Goal: Obtain resource: Download file/media

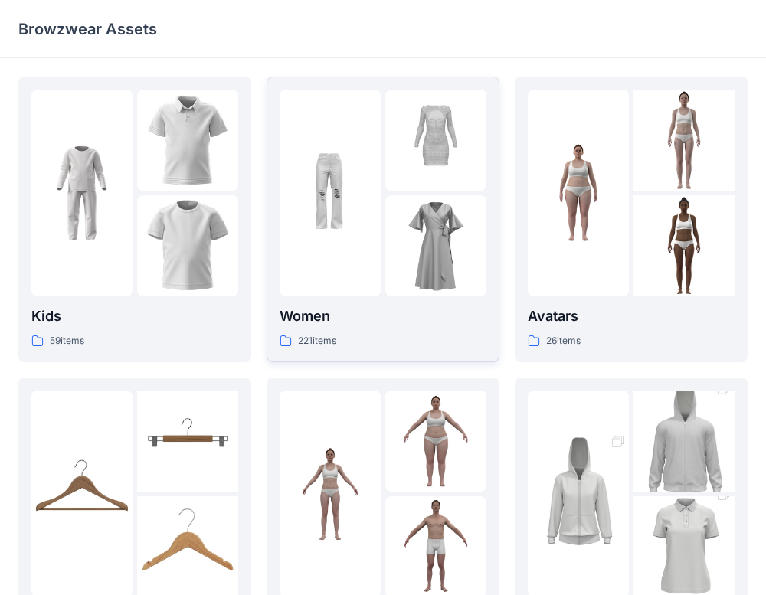
scroll to position [107, 0]
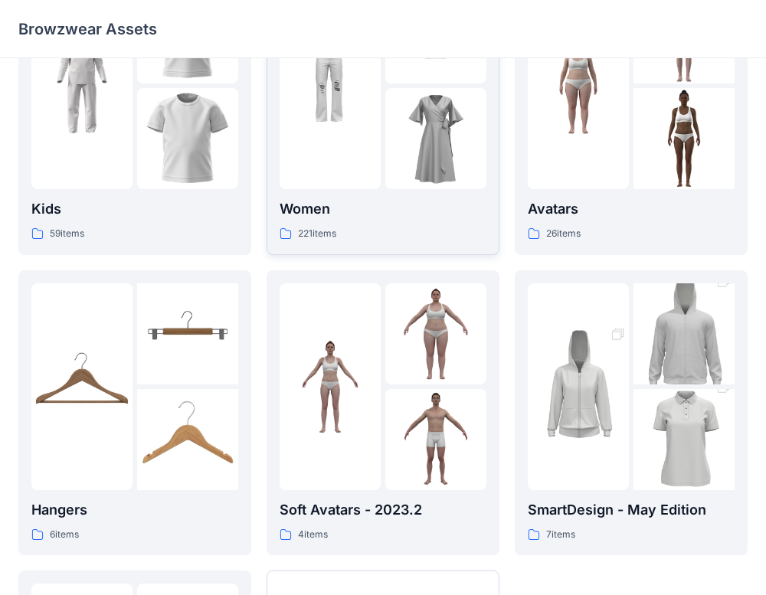
click at [335, 150] on div at bounding box center [329, 85] width 101 height 207
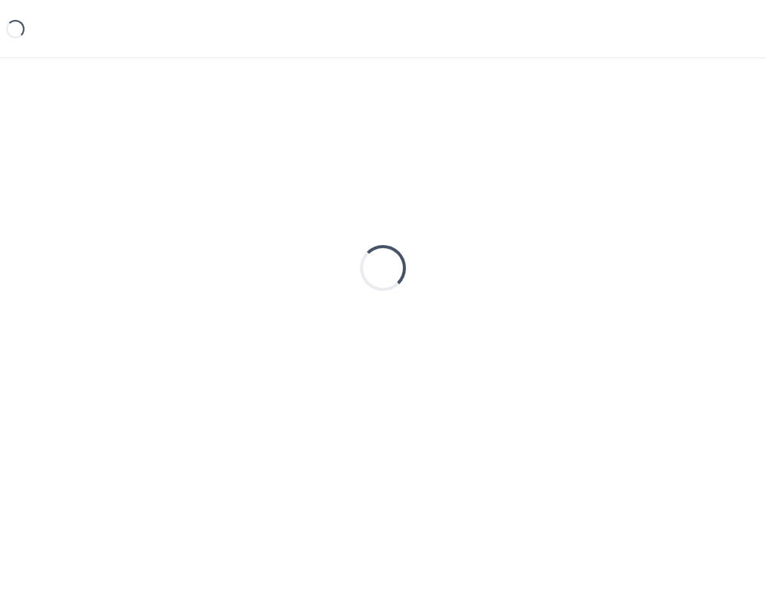
click at [336, 150] on div "Loading..." at bounding box center [382, 268] width 729 height 383
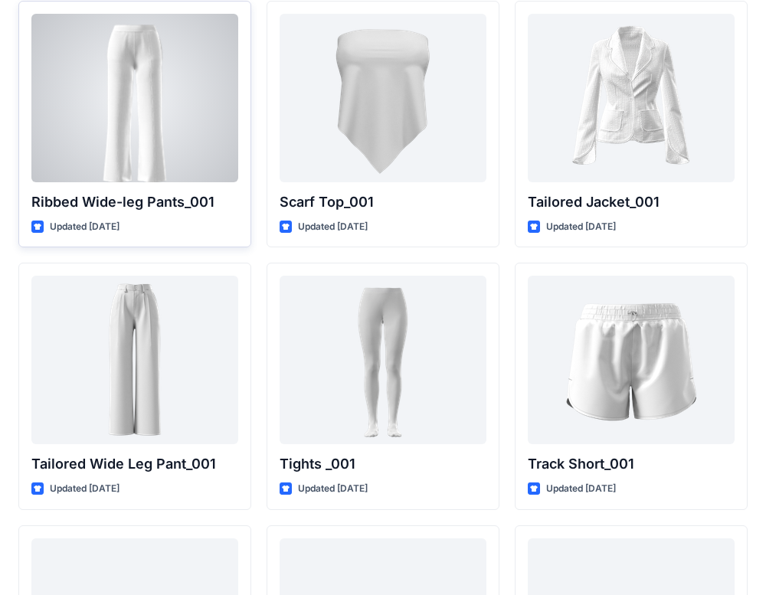
scroll to position [17118, 0]
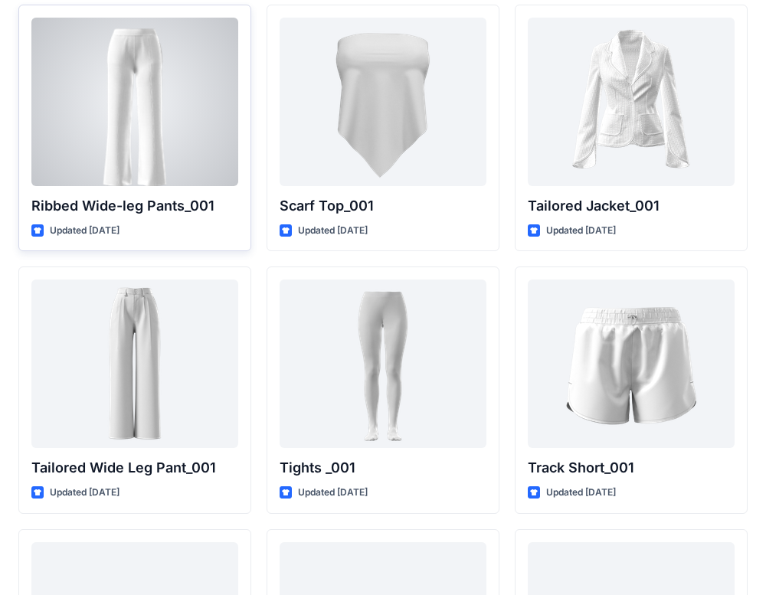
click at [162, 108] on div at bounding box center [134, 102] width 207 height 168
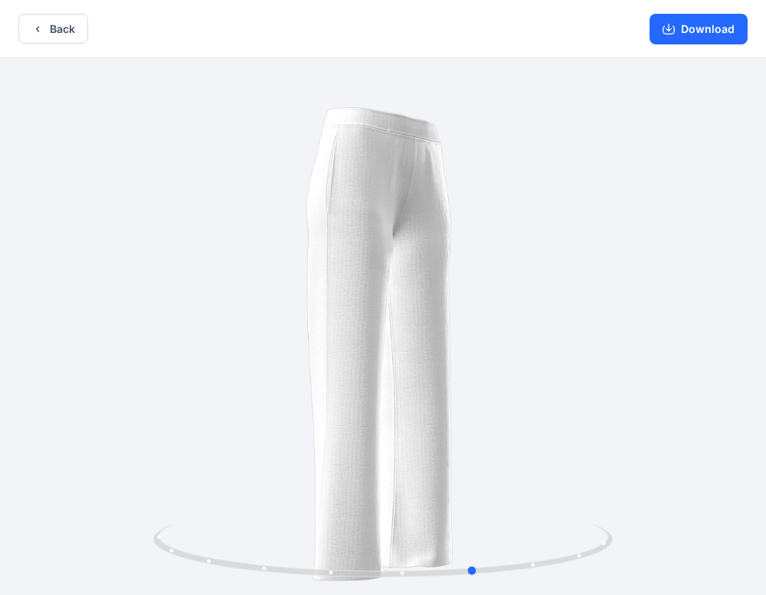
drag, startPoint x: 640, startPoint y: 316, endPoint x: 733, endPoint y: 276, distance: 101.1
click at [733, 276] on div at bounding box center [383, 328] width 766 height 540
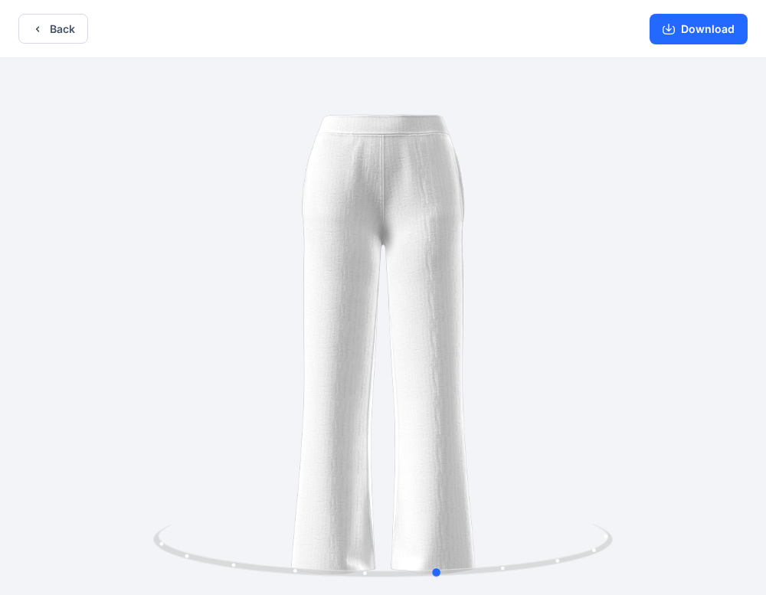
drag, startPoint x: 514, startPoint y: 331, endPoint x: 478, endPoint y: 397, distance: 76.1
click at [478, 397] on div at bounding box center [383, 328] width 766 height 540
click at [49, 34] on button "Back" at bounding box center [53, 29] width 70 height 30
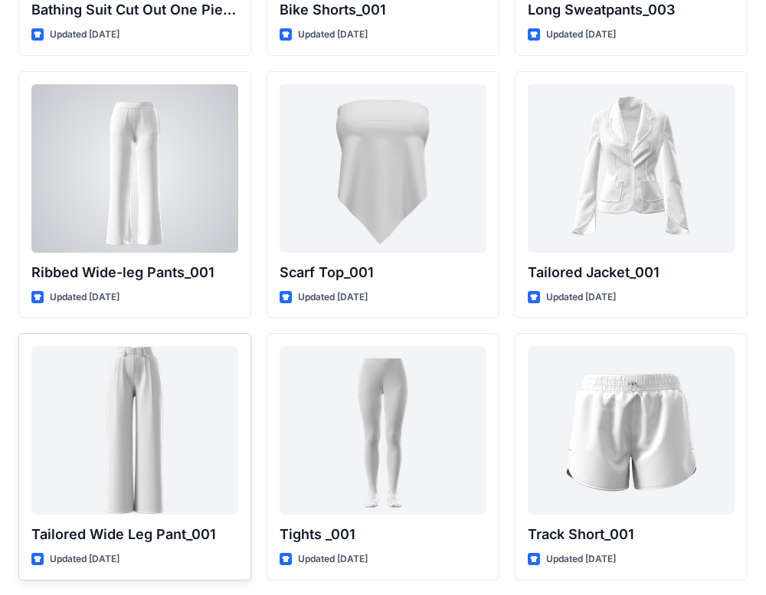
scroll to position [17050, 0]
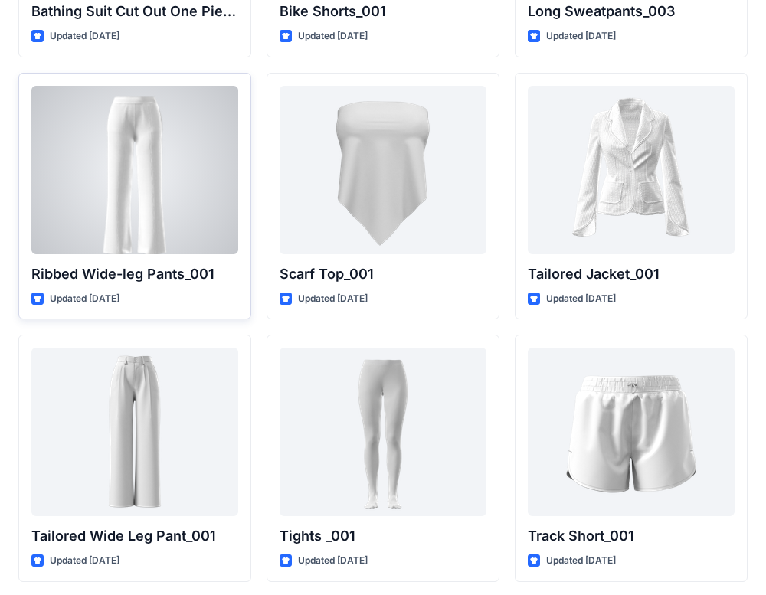
click at [143, 184] on div at bounding box center [134, 170] width 207 height 168
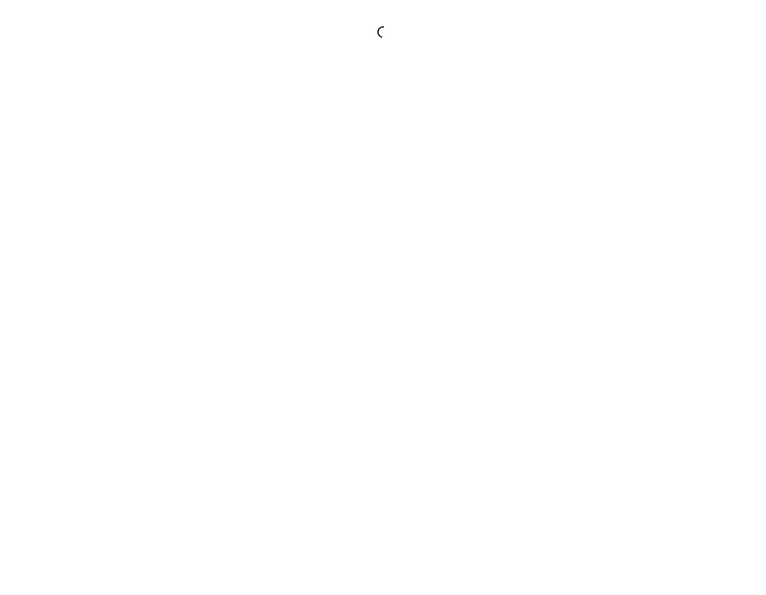
click at [143, 184] on div at bounding box center [383, 297] width 766 height 595
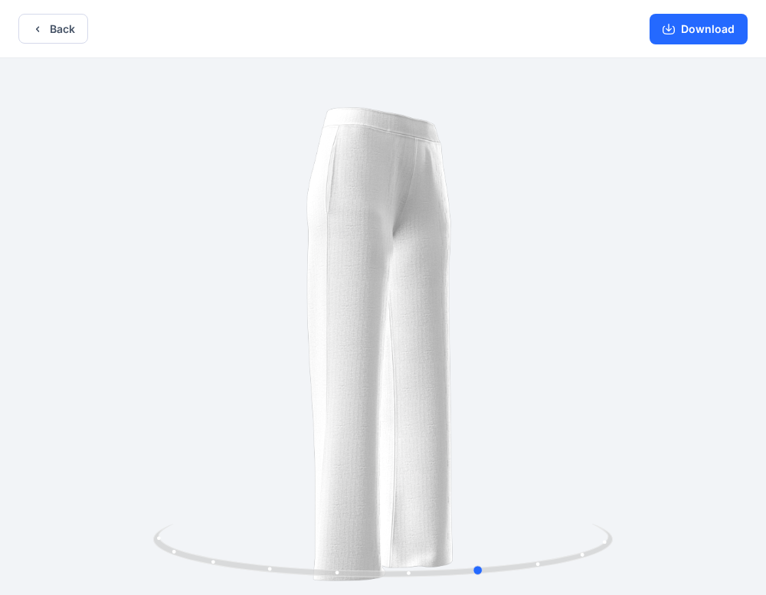
drag, startPoint x: 555, startPoint y: 271, endPoint x: 650, endPoint y: 274, distance: 95.0
click at [659, 278] on div at bounding box center [383, 328] width 766 height 540
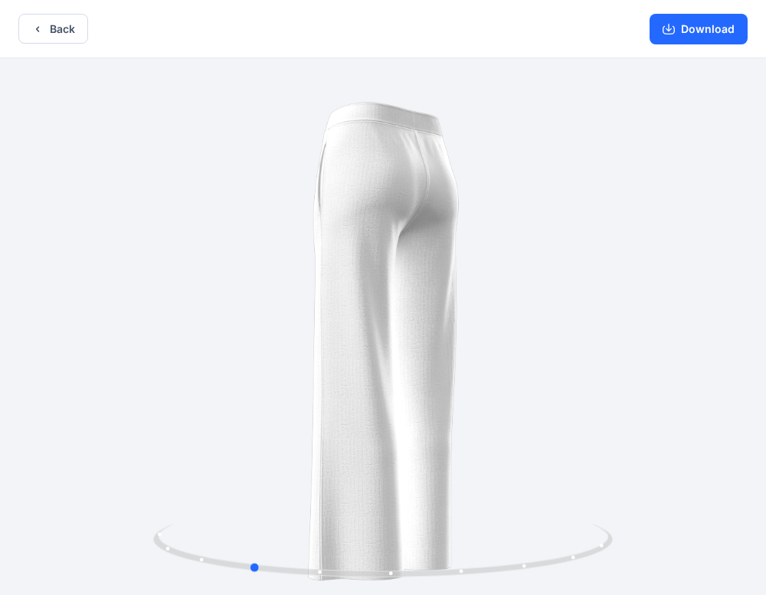
drag, startPoint x: 346, startPoint y: 299, endPoint x: 561, endPoint y: 282, distance: 215.8
click at [562, 282] on div at bounding box center [383, 328] width 766 height 540
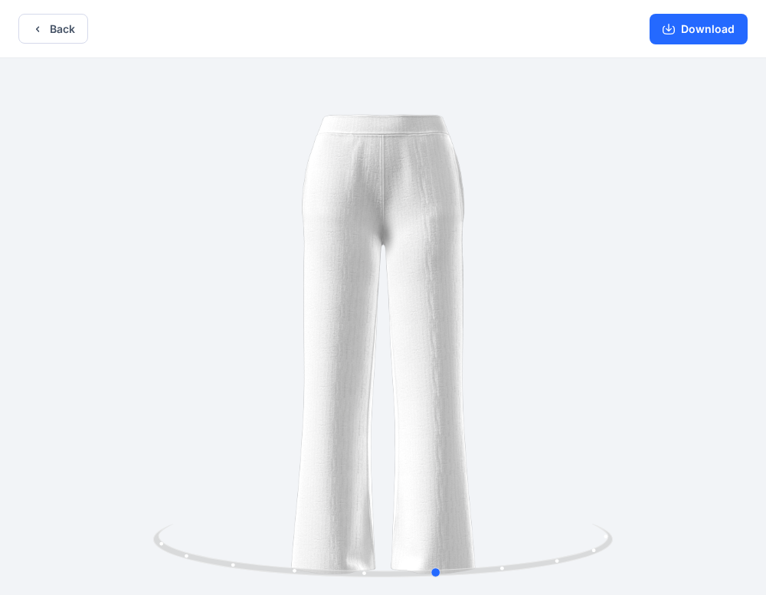
drag, startPoint x: 413, startPoint y: 332, endPoint x: 610, endPoint y: 333, distance: 196.8
click at [610, 333] on div at bounding box center [383, 328] width 766 height 540
click at [714, 34] on button "Download" at bounding box center [698, 29] width 98 height 31
click at [55, 36] on button "Back" at bounding box center [53, 29] width 70 height 30
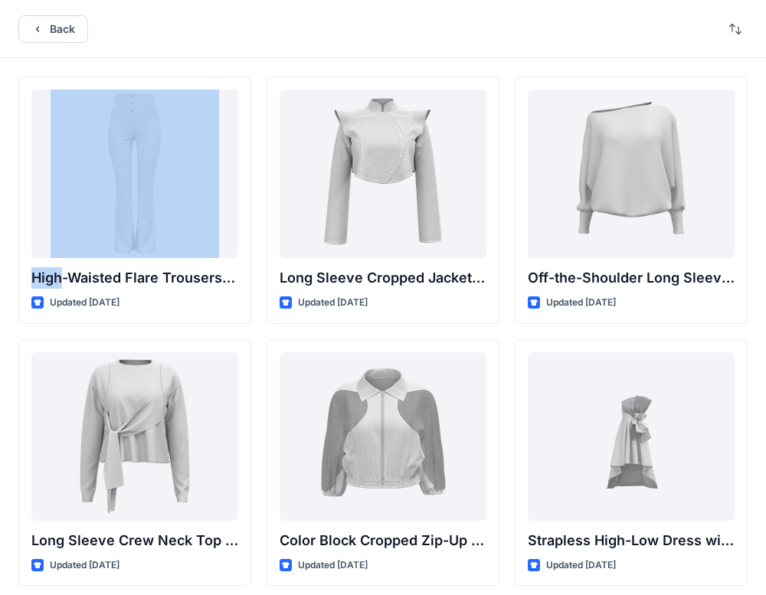
drag, startPoint x: 129, startPoint y: 39, endPoint x: 112, endPoint y: 21, distance: 25.4
click at [64, 20] on button "Back" at bounding box center [53, 29] width 70 height 28
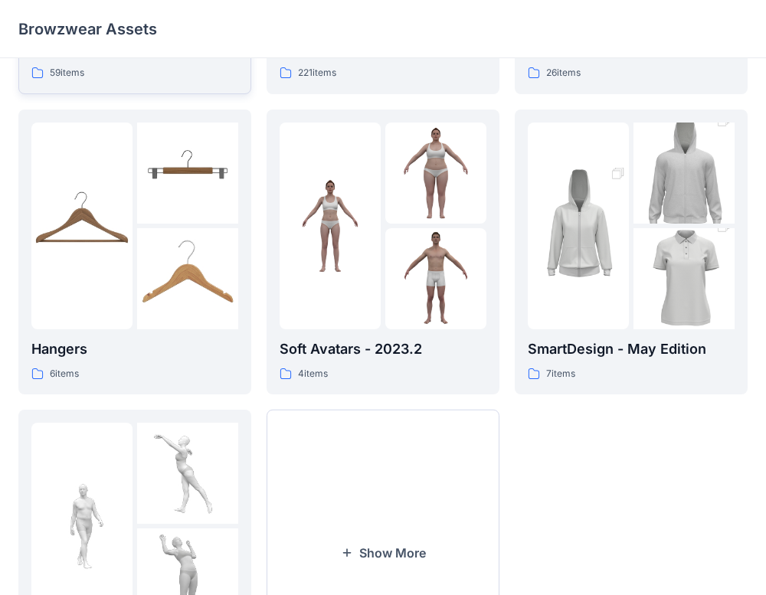
scroll to position [410, 0]
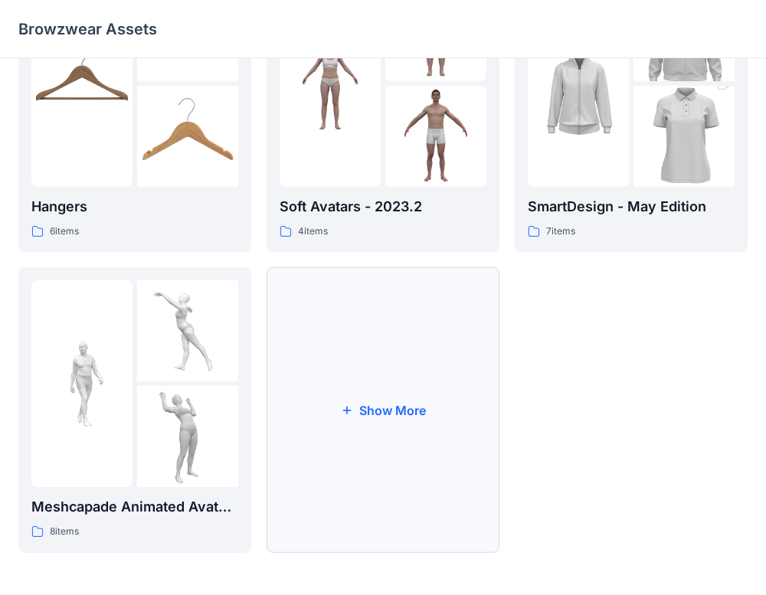
click at [394, 367] on button "Show More" at bounding box center [382, 410] width 233 height 286
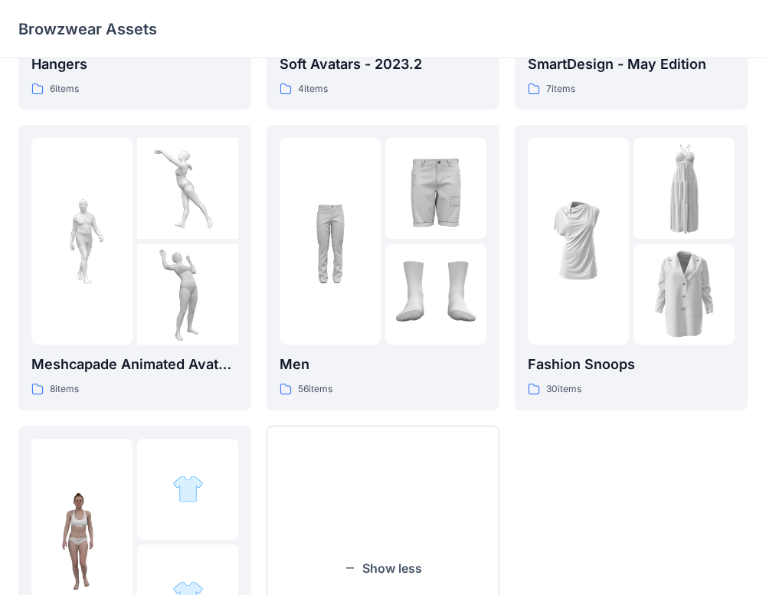
scroll to position [582, 0]
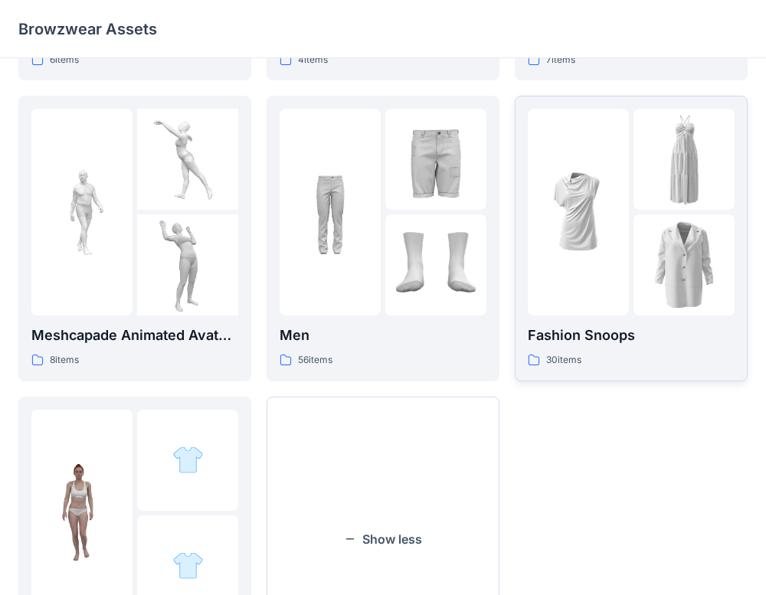
click at [621, 205] on img at bounding box center [577, 212] width 101 height 101
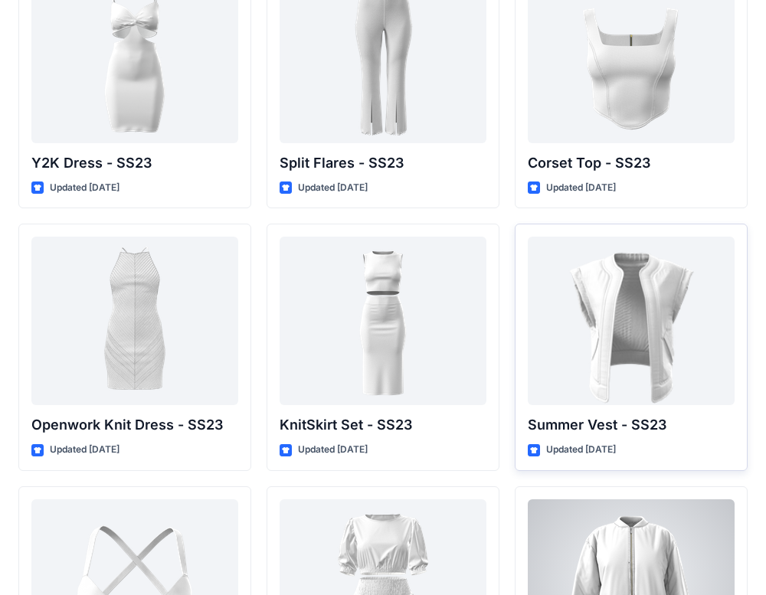
scroll to position [1400, 0]
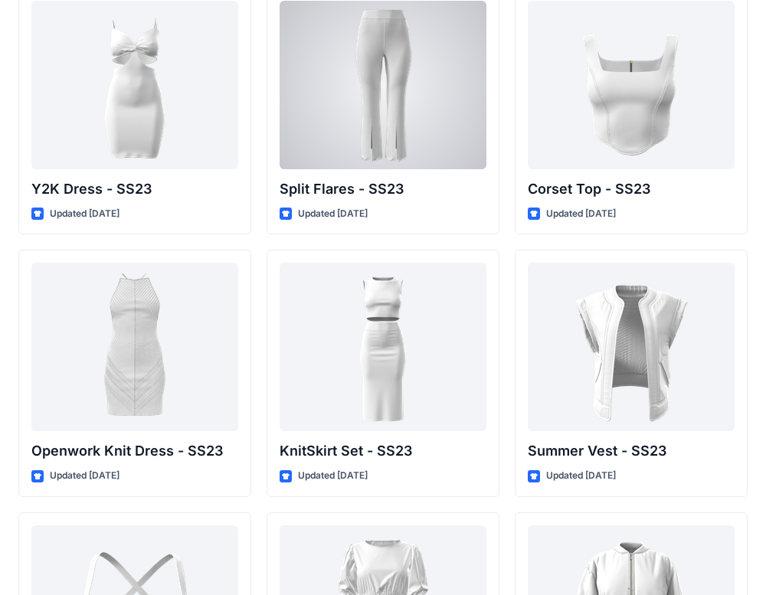
click at [431, 109] on div at bounding box center [382, 85] width 207 height 168
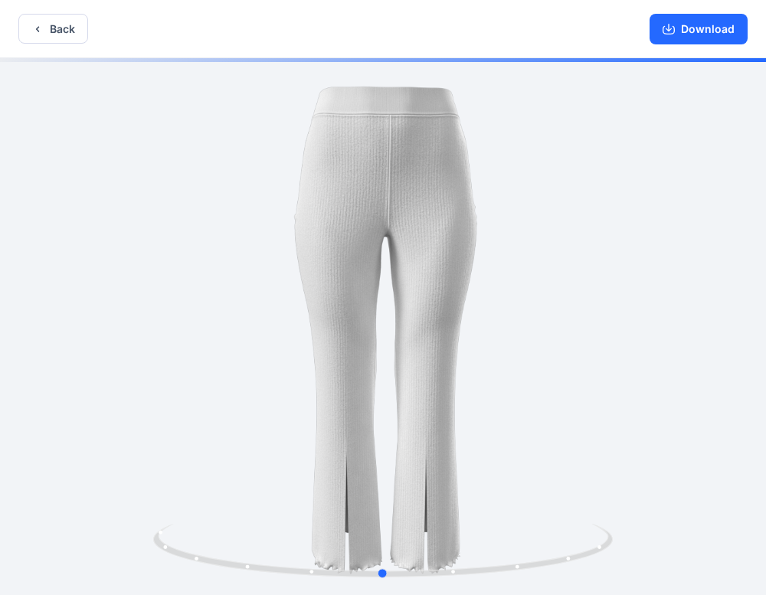
click at [706, 389] on div at bounding box center [383, 328] width 766 height 540
drag, startPoint x: 607, startPoint y: 315, endPoint x: 616, endPoint y: 310, distance: 10.3
click at [612, 313] on div at bounding box center [383, 328] width 766 height 540
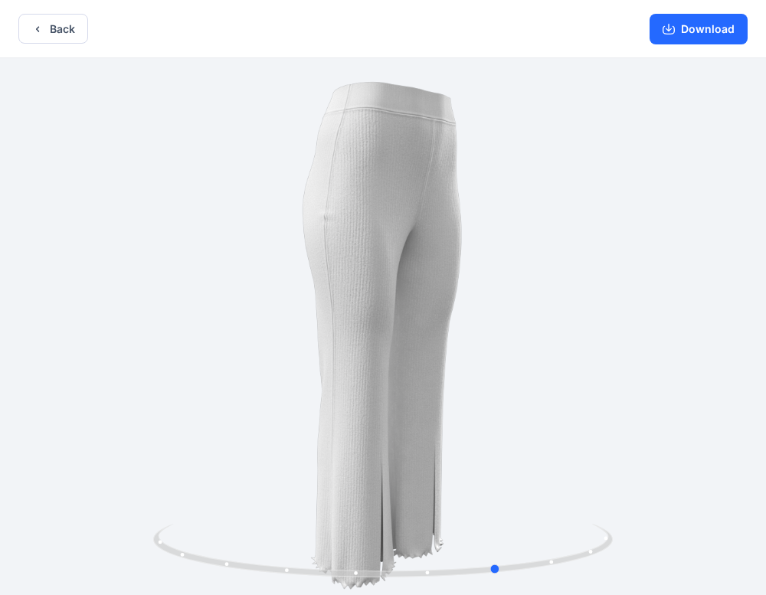
drag, startPoint x: 616, startPoint y: 310, endPoint x: 267, endPoint y: 459, distance: 379.4
click at [267, 459] on div at bounding box center [383, 328] width 766 height 540
click at [699, 24] on button "Download" at bounding box center [698, 29] width 98 height 31
click at [698, 32] on button "Download" at bounding box center [698, 29] width 98 height 31
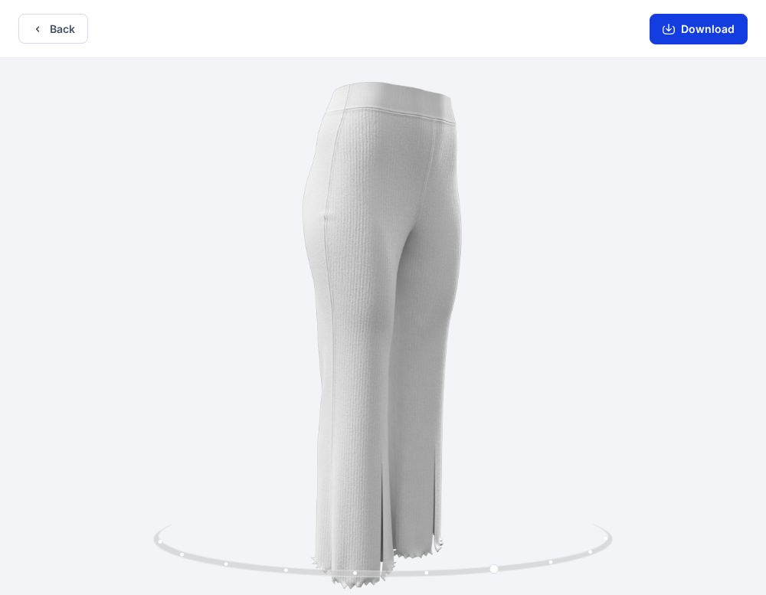
click at [698, 32] on button "Download" at bounding box center [698, 29] width 98 height 31
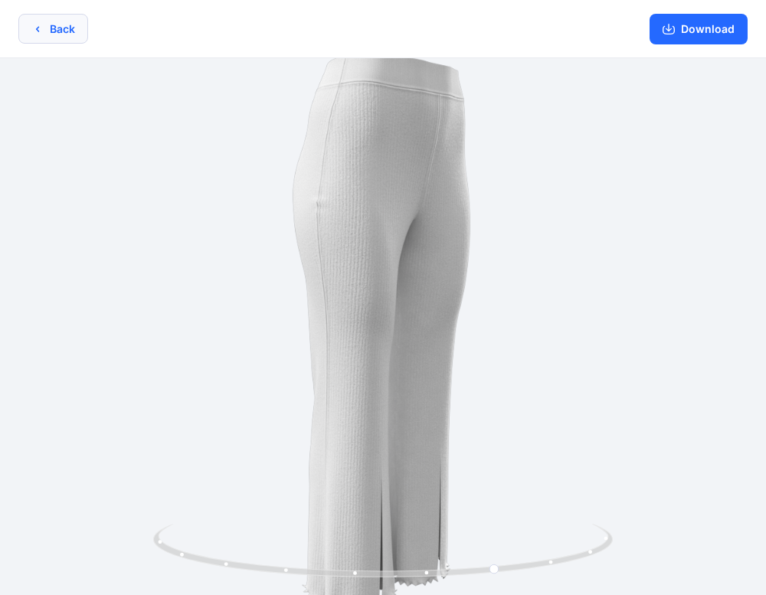
click at [54, 34] on button "Back" at bounding box center [53, 29] width 70 height 30
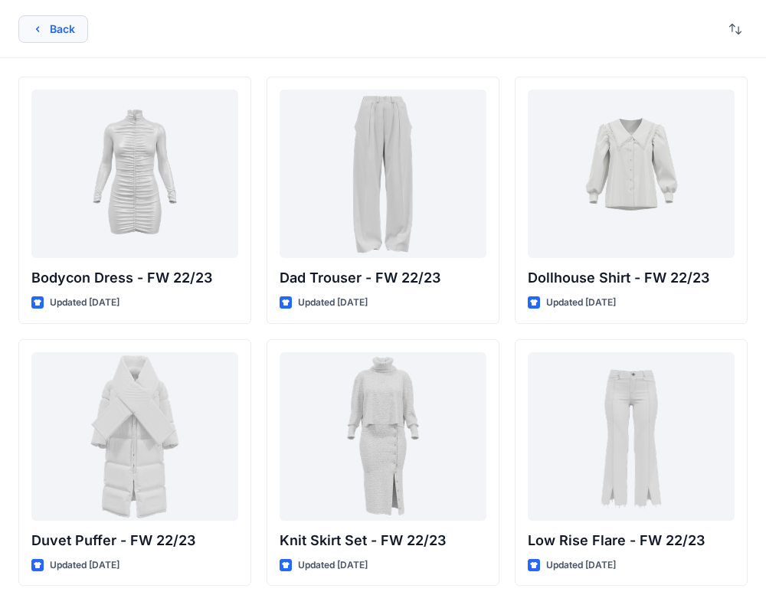
click at [31, 25] on button "Back" at bounding box center [53, 29] width 70 height 28
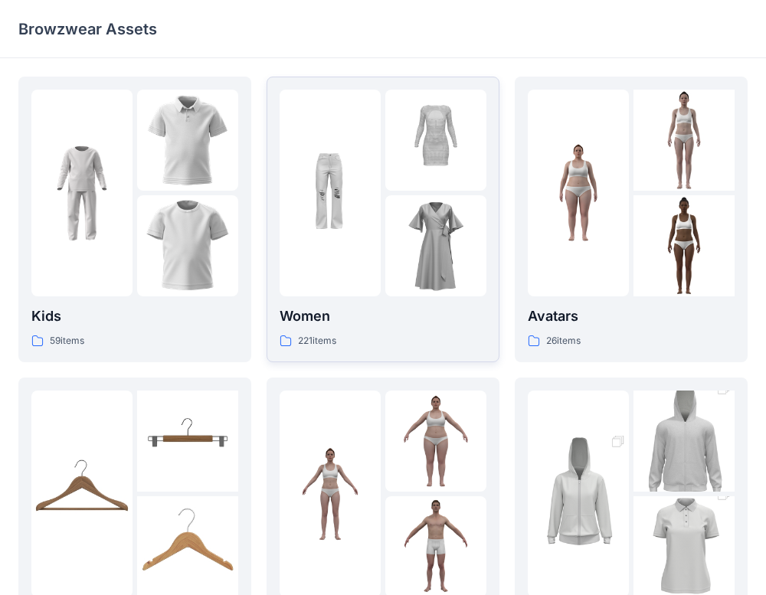
click at [400, 243] on img at bounding box center [435, 245] width 101 height 101
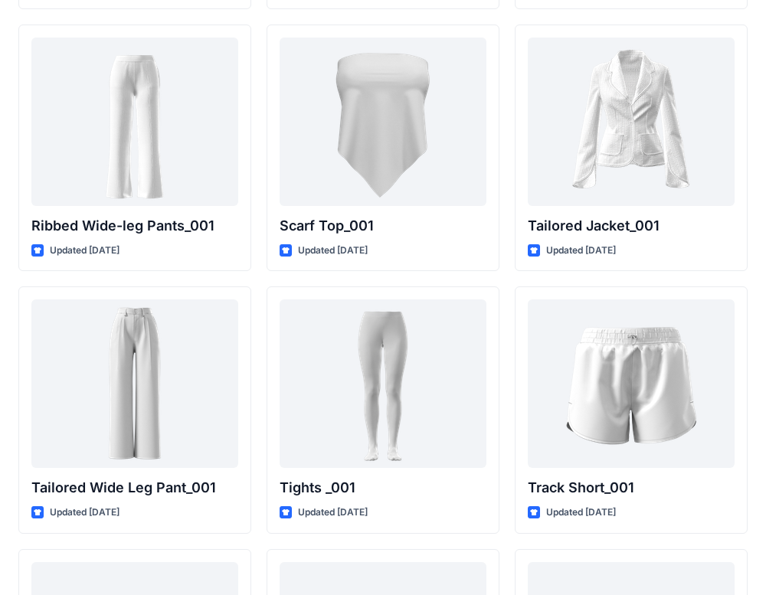
scroll to position [17109, 0]
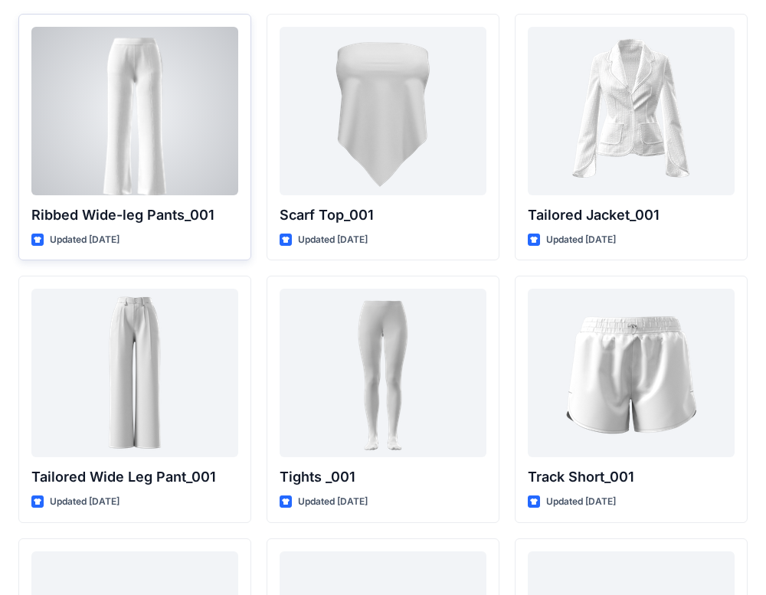
click at [163, 90] on div at bounding box center [134, 111] width 207 height 168
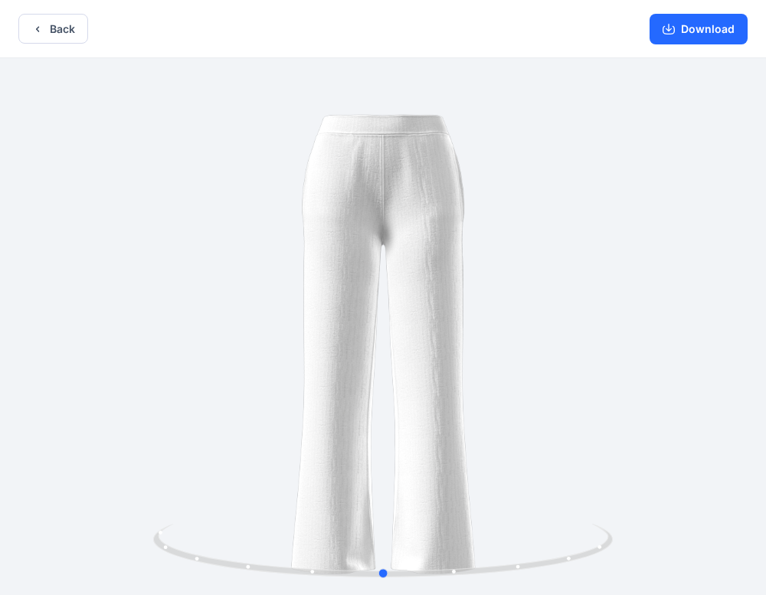
drag, startPoint x: 605, startPoint y: 227, endPoint x: 596, endPoint y: 319, distance: 92.3
click at [609, 230] on div at bounding box center [383, 328] width 766 height 540
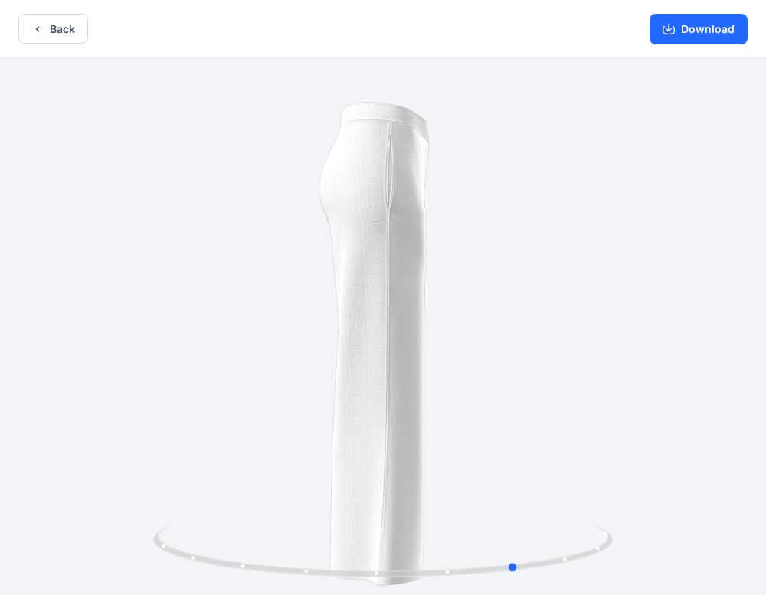
drag, startPoint x: 629, startPoint y: 354, endPoint x: 760, endPoint y: 338, distance: 132.0
click at [760, 338] on div at bounding box center [383, 328] width 766 height 540
click at [685, 37] on button "Download" at bounding box center [698, 29] width 98 height 31
click at [44, 32] on button "Back" at bounding box center [53, 29] width 70 height 30
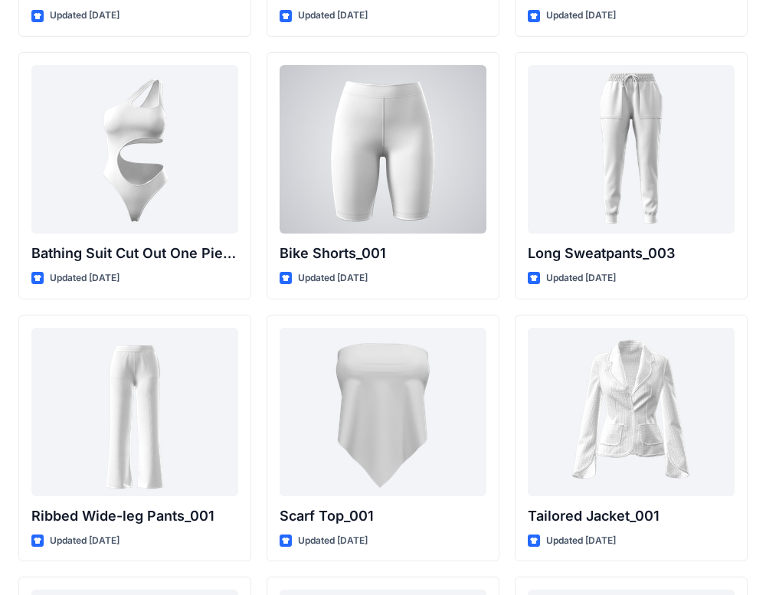
scroll to position [16810, 0]
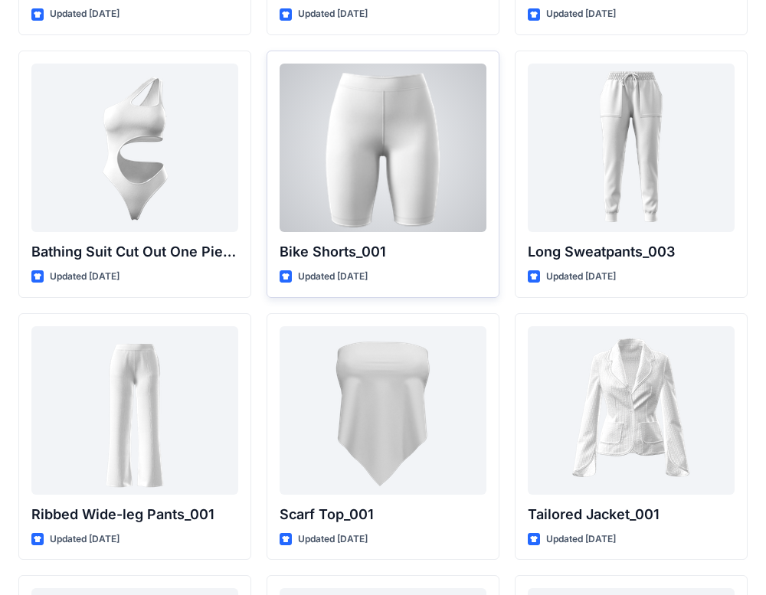
click at [378, 152] on div at bounding box center [382, 148] width 207 height 168
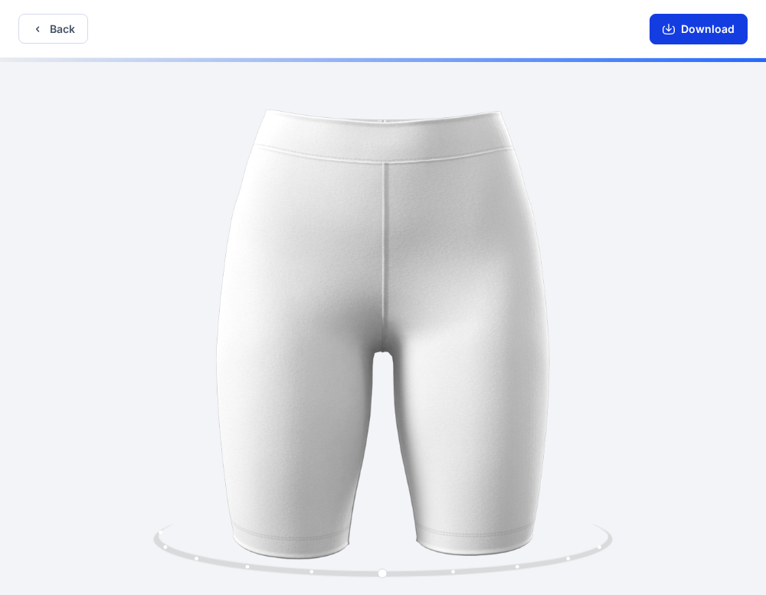
click at [701, 26] on button "Download" at bounding box center [698, 29] width 98 height 31
